Goal: Task Accomplishment & Management: Manage account settings

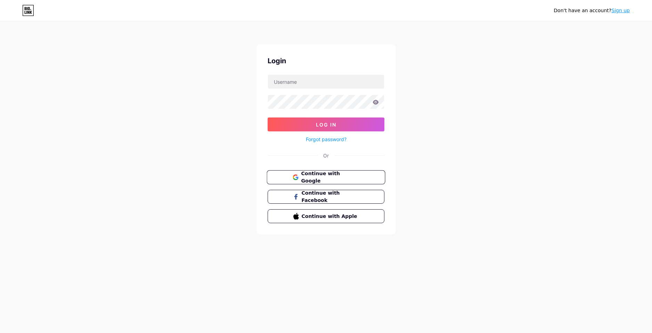
click at [333, 181] on button "Continue with Google" at bounding box center [325, 177] width 118 height 14
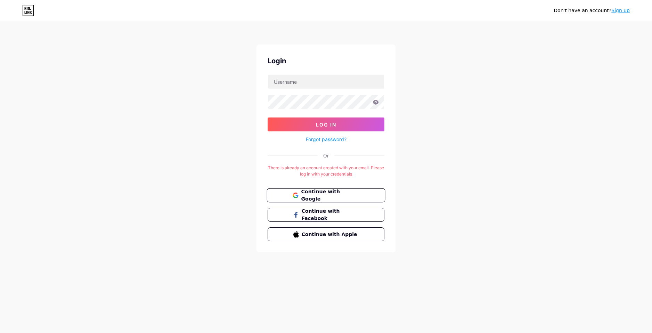
click at [315, 194] on span "Continue with Google" at bounding box center [330, 195] width 58 height 15
